Goal: Task Accomplishment & Management: Complete application form

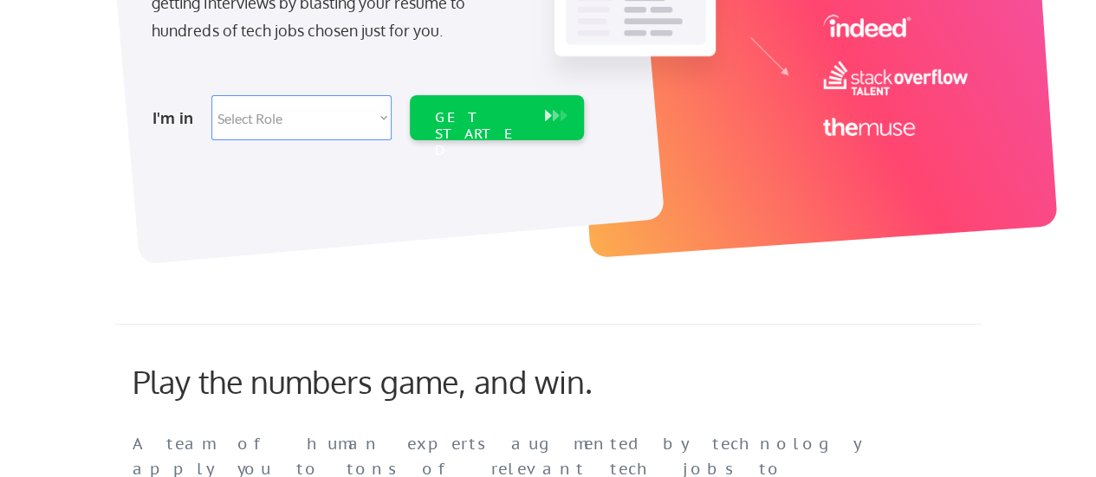
scroll to position [433, 0]
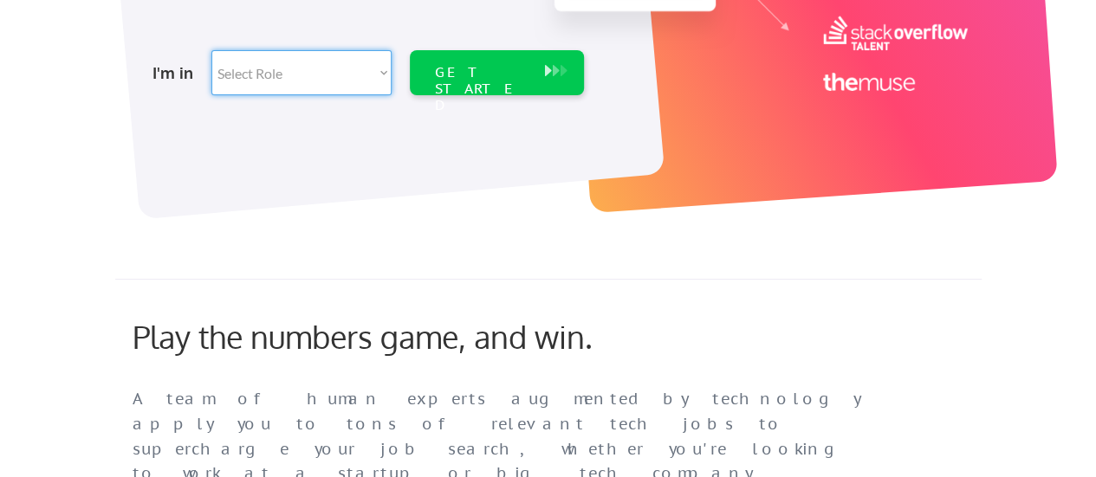
click at [295, 75] on select "Select Role Software Engineering Product Management Customer Success Sales UI/U…" at bounding box center [301, 72] width 180 height 45
select select ""data_science___analytics""
click at [211, 50] on select "Select Role Software Engineering Product Management Customer Success Sales UI/U…" at bounding box center [301, 72] width 180 height 45
select select ""data_science___analytics""
click at [451, 69] on div "GET STARTED" at bounding box center [480, 89] width 93 height 50
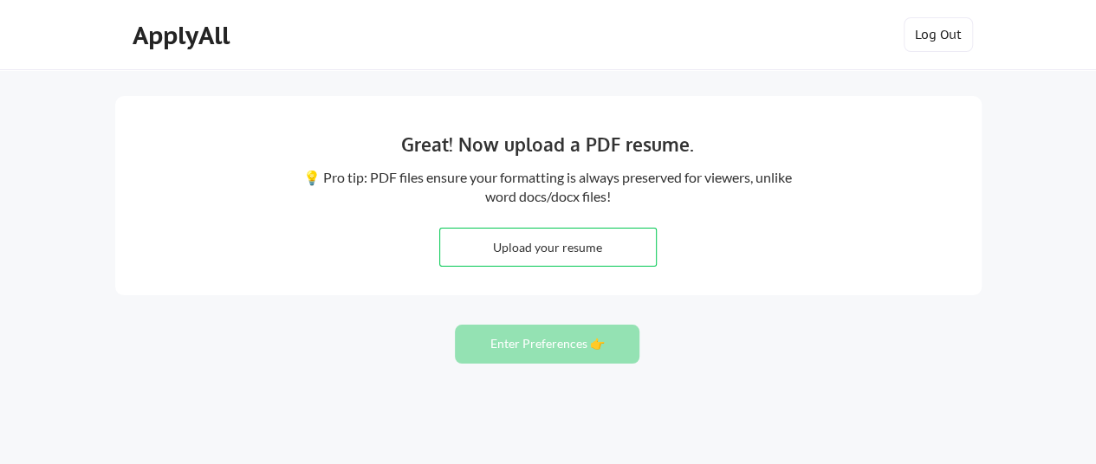
click at [584, 250] on input "file" at bounding box center [548, 247] width 216 height 37
type input "C:\fakepath\2024 Resume.docx"
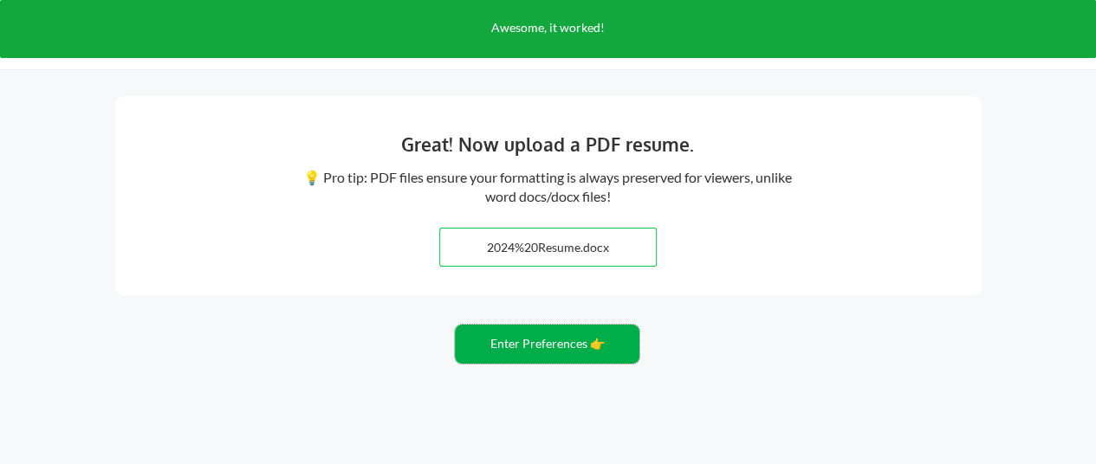
click at [490, 340] on button "Enter Preferences 👉" at bounding box center [547, 344] width 185 height 39
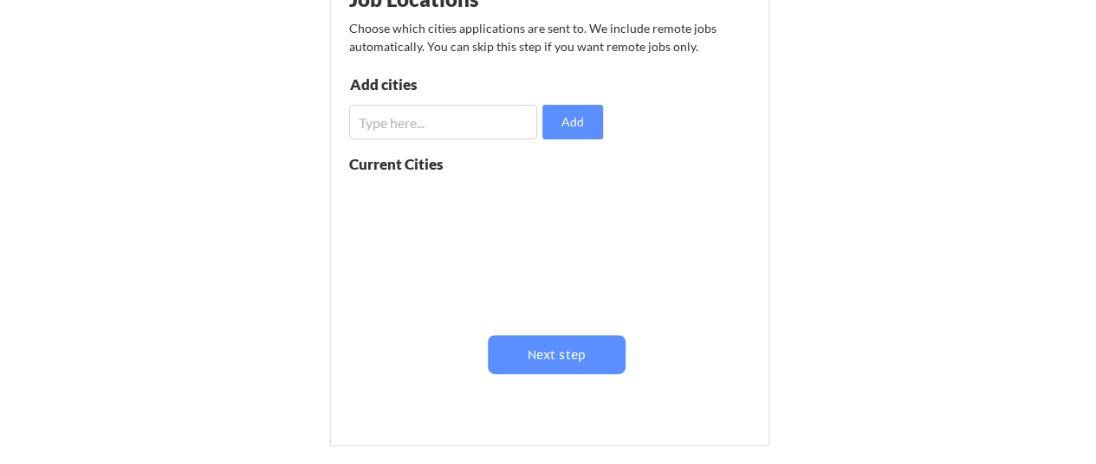
scroll to position [260, 0]
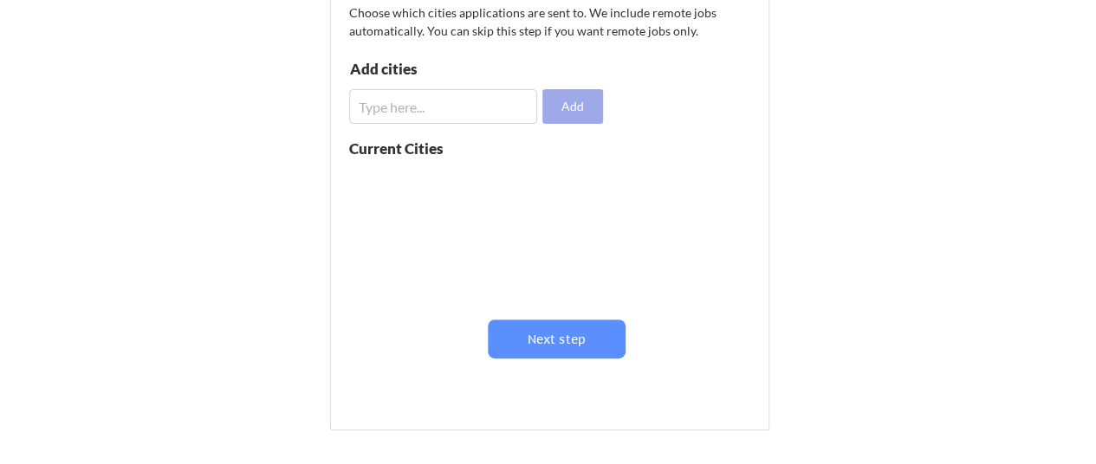
click at [579, 107] on button "Add" at bounding box center [572, 106] width 61 height 35
click at [404, 103] on input "input" at bounding box center [443, 106] width 189 height 35
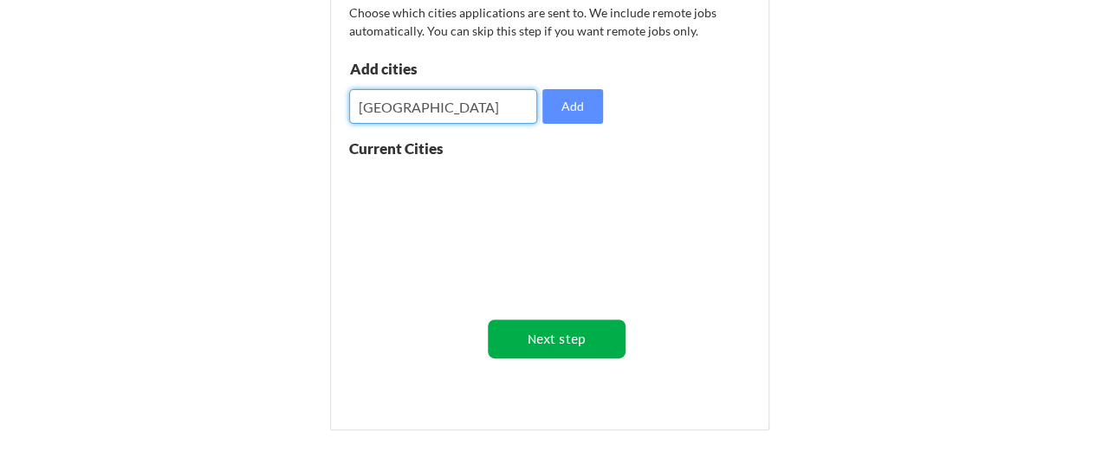
type input "Baltimore"
click at [590, 342] on button "Next step" at bounding box center [557, 339] width 138 height 39
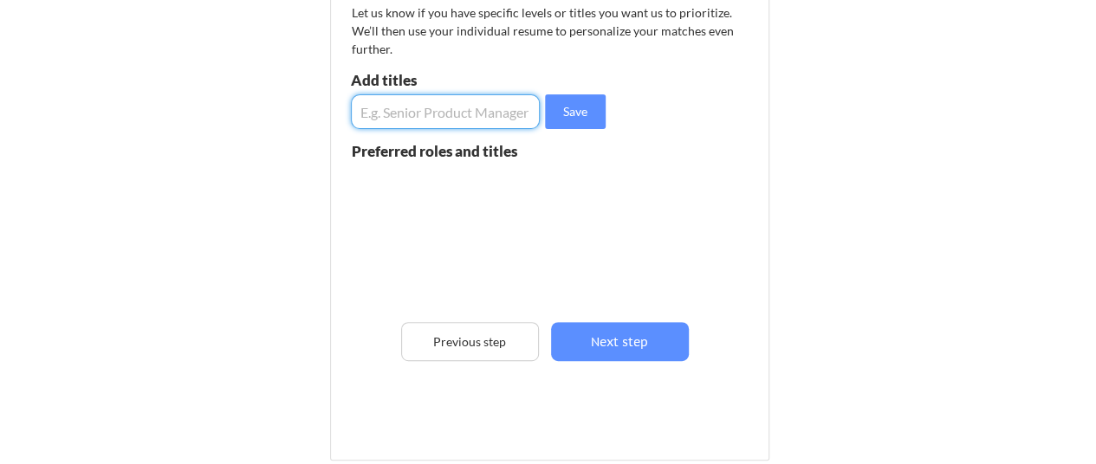
click at [410, 110] on input "input" at bounding box center [446, 111] width 190 height 35
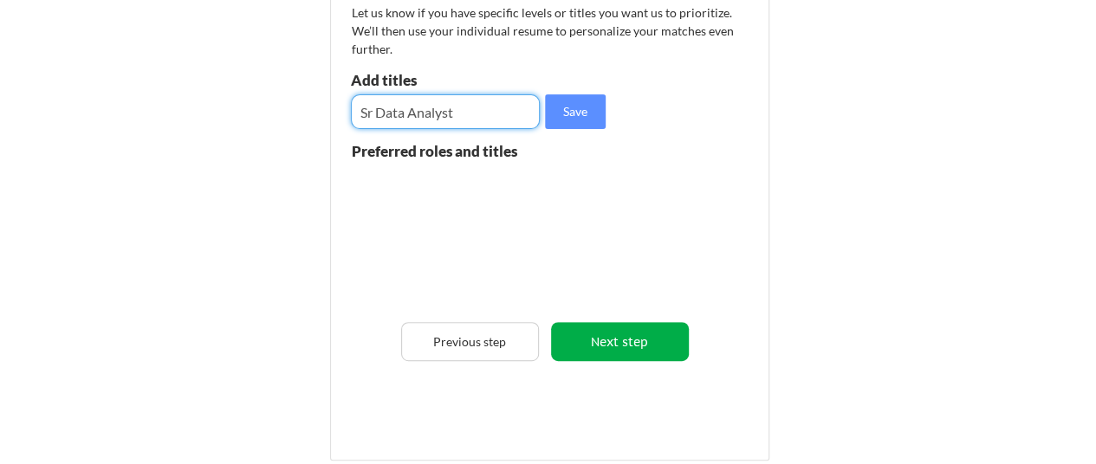
type input "Sr Data Analyst"
click at [620, 341] on button "Next step" at bounding box center [620, 341] width 138 height 39
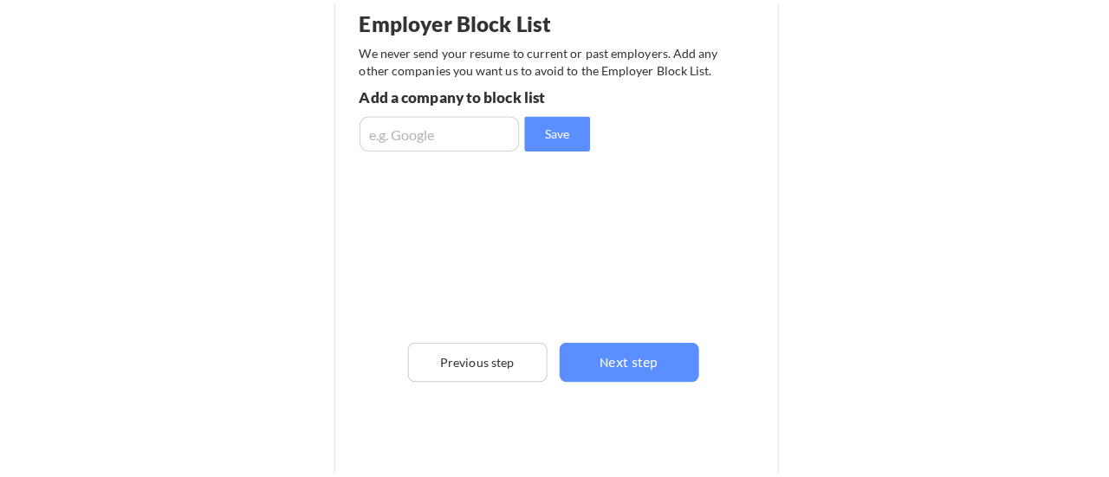
scroll to position [217, 0]
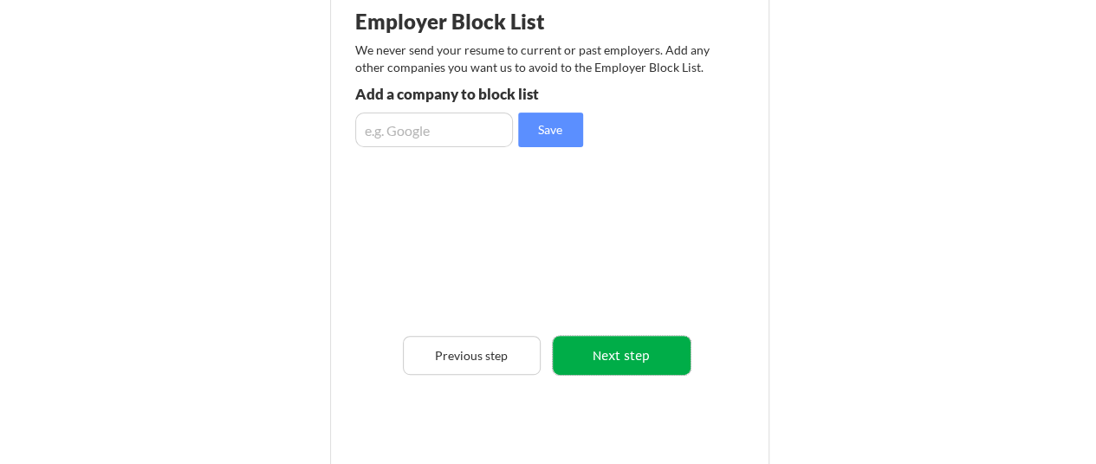
click at [626, 356] on button "Next step" at bounding box center [622, 355] width 138 height 39
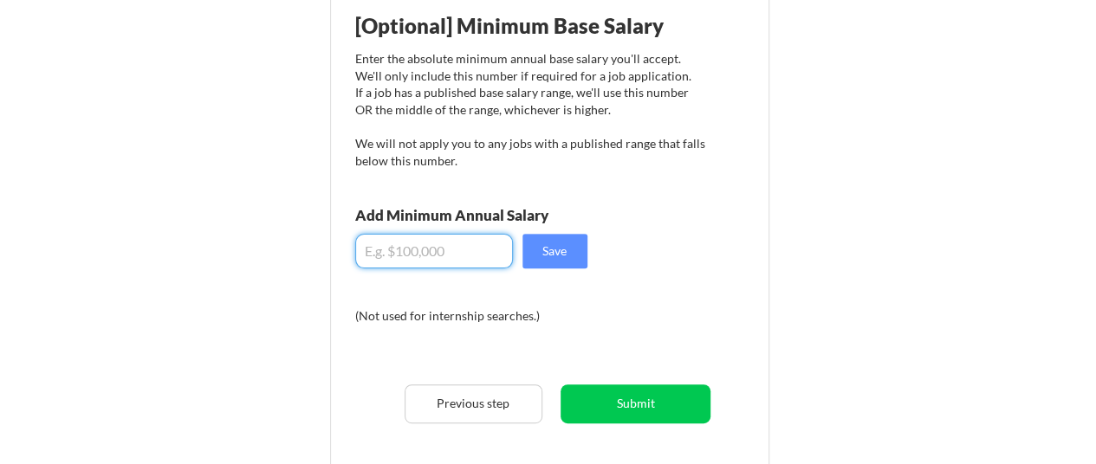
click at [403, 245] on input "input" at bounding box center [434, 251] width 158 height 35
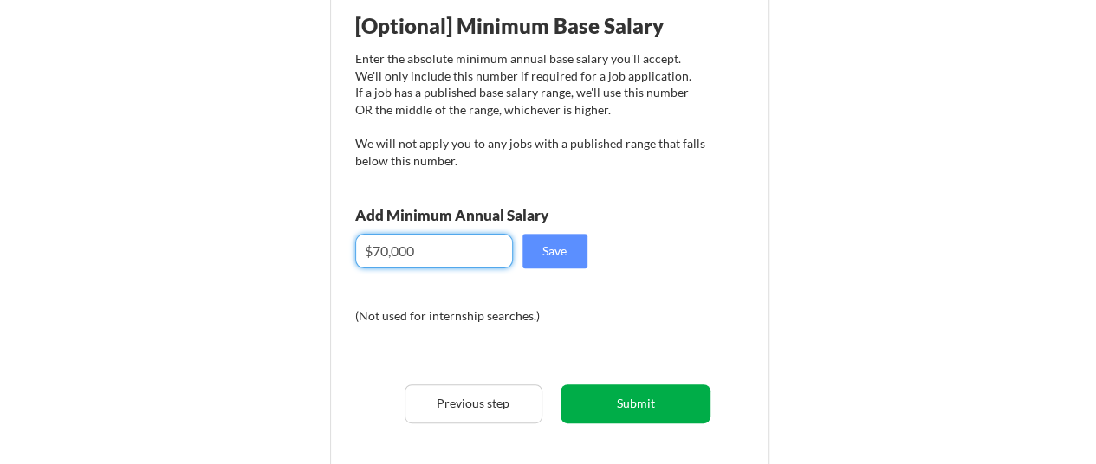
type input "$70,000"
click at [624, 401] on button "Submit" at bounding box center [636, 404] width 150 height 39
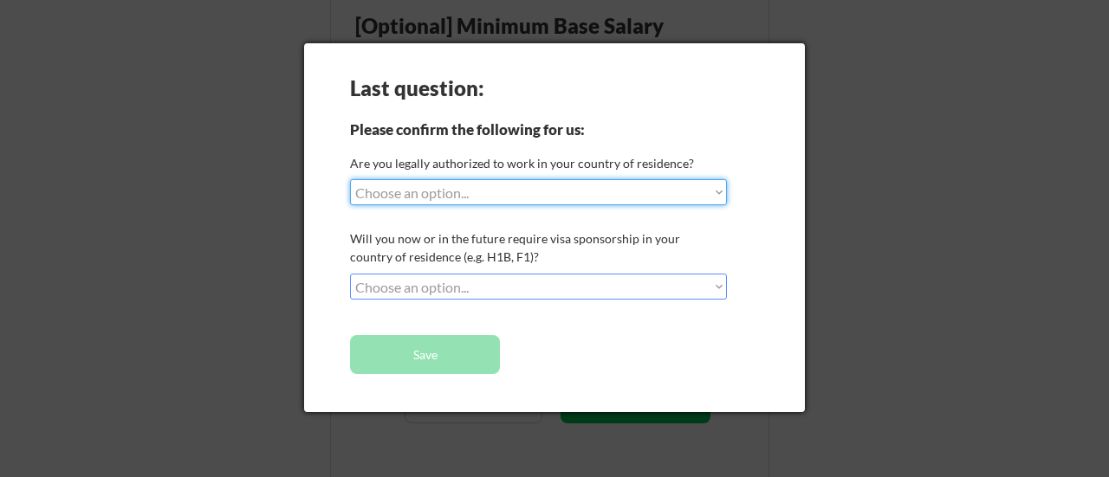
click at [412, 199] on select "Choose an option... Yes, I am a US Citizen Yes, I am a Canadian Citizen Yes, I …" at bounding box center [538, 192] width 377 height 26
select select ""yes__i_am_a_us_citizen""
click at [350, 179] on select "Choose an option... Yes, I am a US Citizen Yes, I am a Canadian Citizen Yes, I …" at bounding box center [538, 192] width 377 height 26
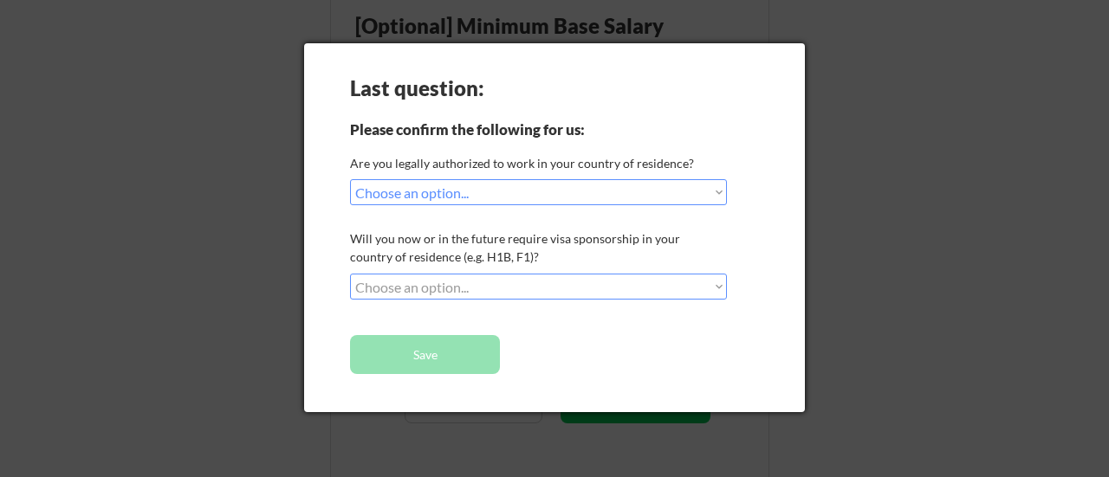
click at [409, 294] on select "Choose an option... No, I will not need sponsorship Yes, I will need sponsorship" at bounding box center [538, 287] width 377 height 26
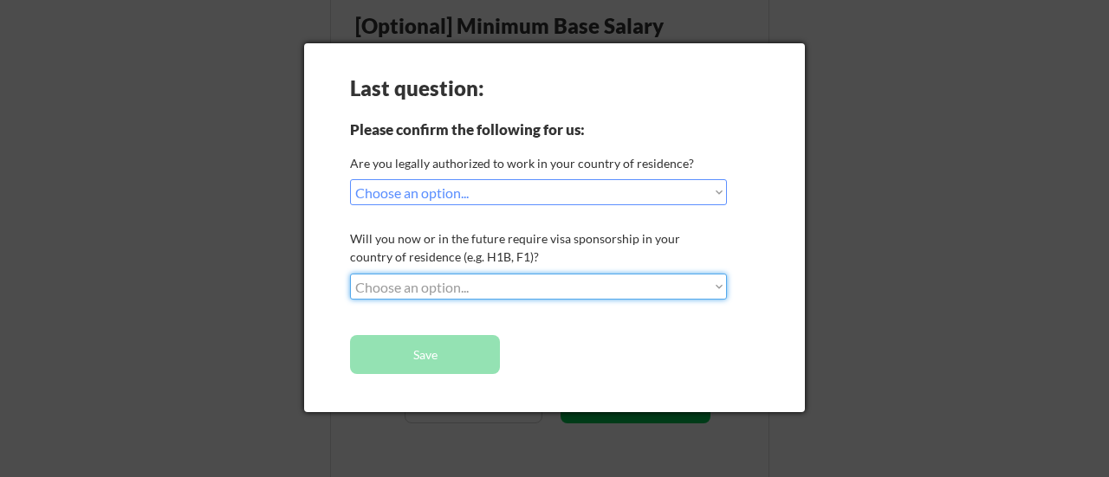
select select ""no__i_will_not_need_sponsorship""
click at [350, 274] on select "Choose an option... No, I will not need sponsorship Yes, I will need sponsorship" at bounding box center [538, 287] width 377 height 26
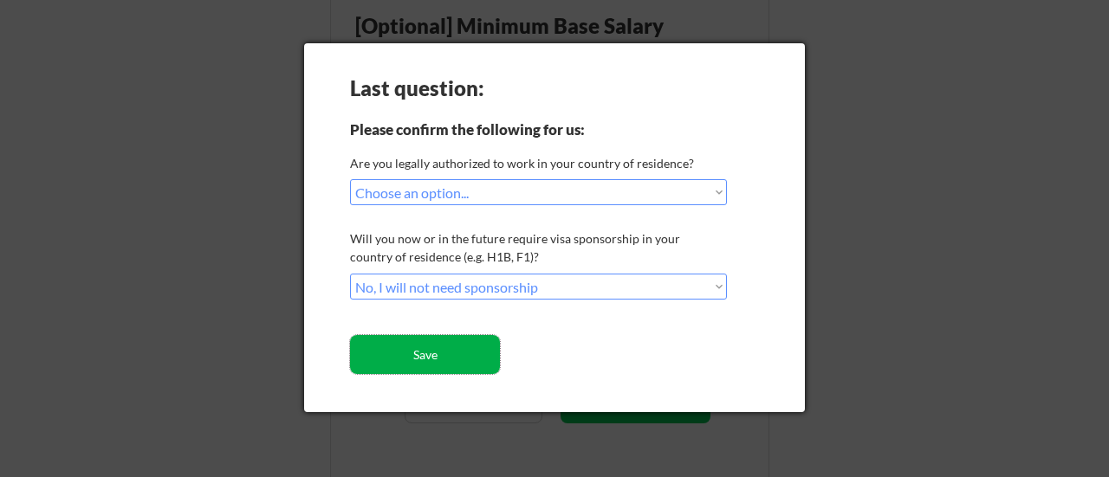
click at [419, 360] on button "Save" at bounding box center [425, 354] width 150 height 39
